Goal: Information Seeking & Learning: Understand process/instructions

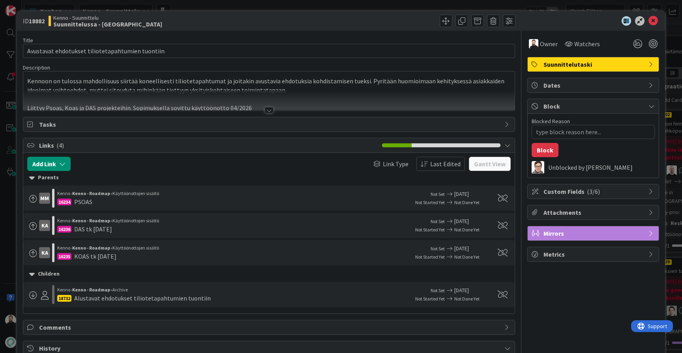
click at [8, 214] on div "ID 18882 Kenno - Suunnittelu Suunnittelussa - Rautalangat Title 48 / 128 Avusta…" at bounding box center [341, 176] width 682 height 353
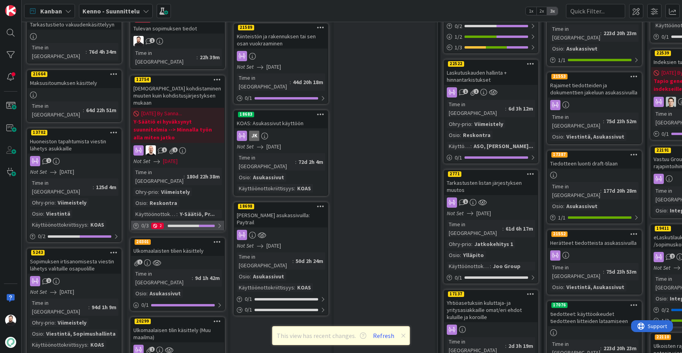
scroll to position [210, 0]
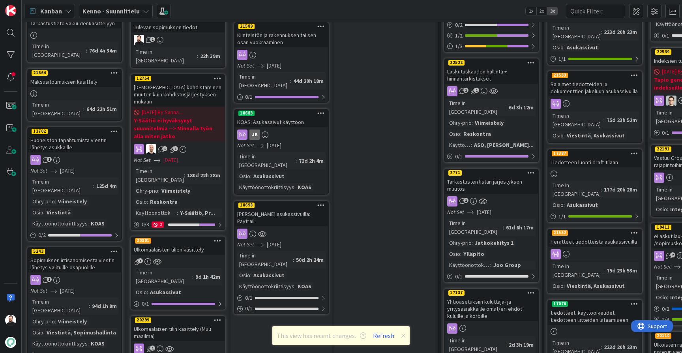
click at [176, 323] on div "Ulkomaalaisen tilin käsittely (Muu maailma)" at bounding box center [177, 331] width 93 height 17
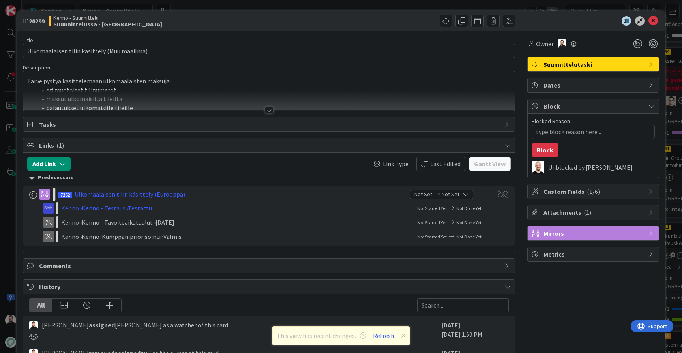
click at [268, 110] on div at bounding box center [269, 110] width 9 height 6
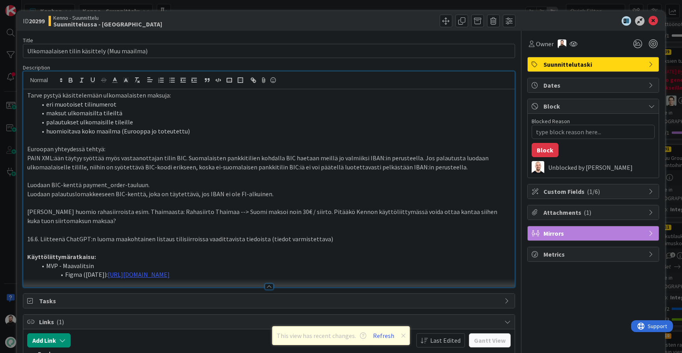
scroll to position [19, 0]
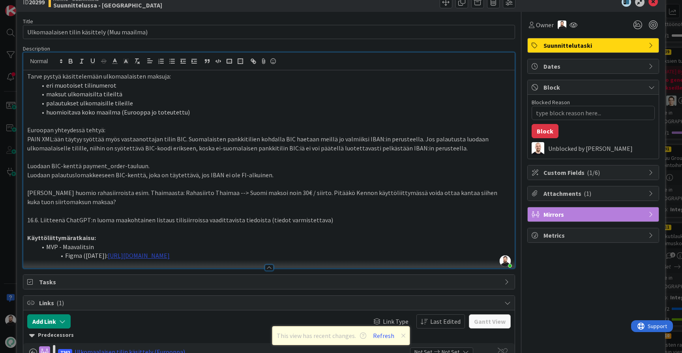
click at [170, 251] on link "[URL][DOMAIN_NAME]" at bounding box center [139, 255] width 62 height 8
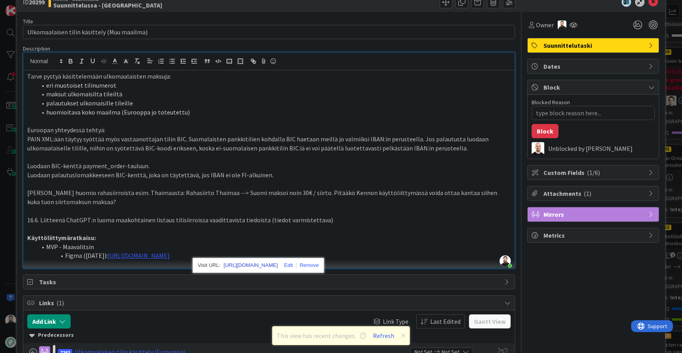
click at [264, 260] on link "[URL][DOMAIN_NAME]" at bounding box center [251, 265] width 54 height 10
click at [10, 222] on div "ID 20299 Kenno - Suunnittelu Suunnittelussa - Rautalangat Title 43 / 128 Ulkoma…" at bounding box center [341, 176] width 682 height 353
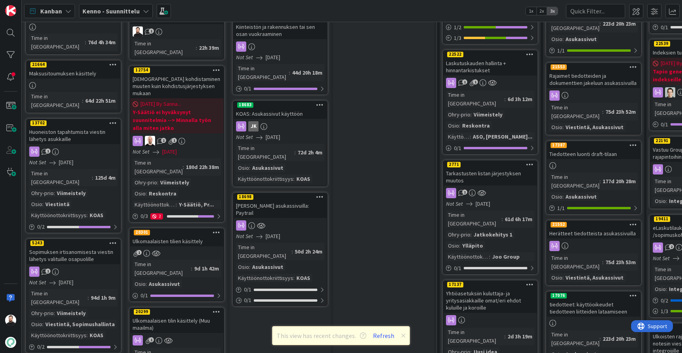
scroll to position [219, 2]
click at [293, 200] on div "[PERSON_NAME] asukassivuilla: Paytrail" at bounding box center [280, 208] width 93 height 17
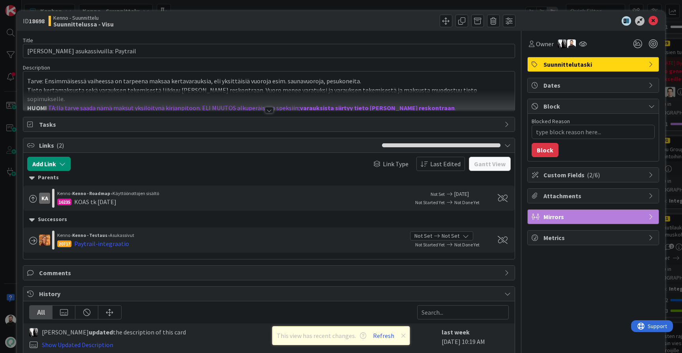
click at [265, 112] on div at bounding box center [269, 110] width 9 height 6
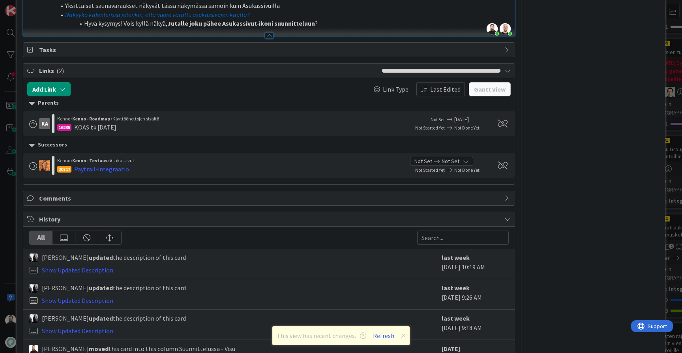
scroll to position [350, 0]
type textarea "x"
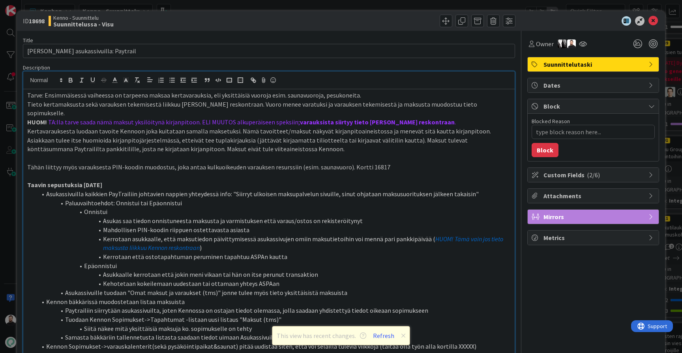
scroll to position [0, 0]
click at [655, 22] on icon at bounding box center [652, 20] width 9 height 9
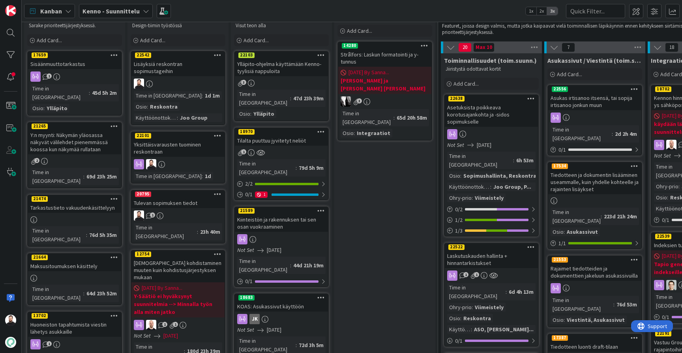
scroll to position [28, 1]
